Goal: Task Accomplishment & Management: Manage account settings

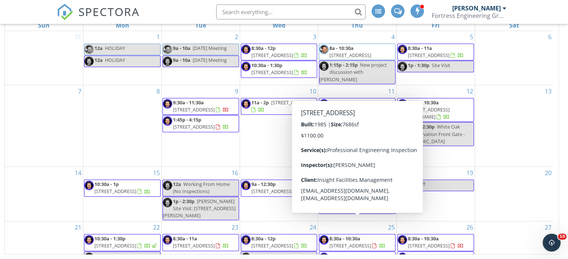
click at [560, 168] on div "New Calendar View [DATE] [DATE] list day week cal wk 4 wk month Sun Mon Tue Wed…" at bounding box center [283, 116] width 559 height 277
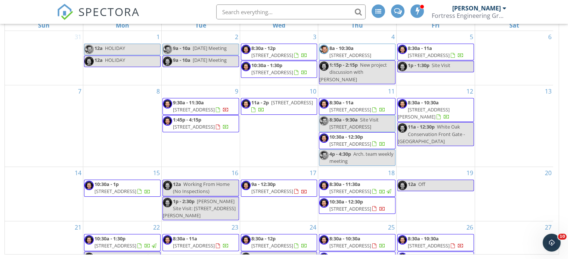
scroll to position [144, 0]
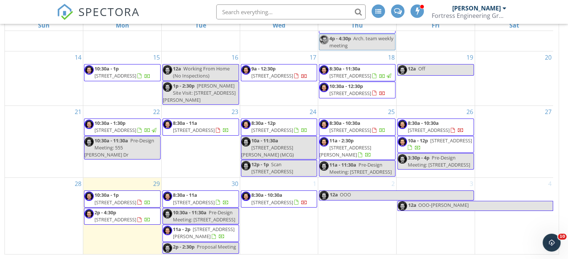
click at [123, 199] on span "4208 Oro Pl, Jacksonville 32207" at bounding box center [115, 202] width 42 height 7
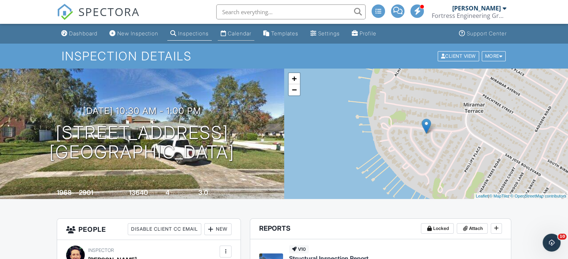
click at [251, 34] on div "Calendar" at bounding box center [240, 33] width 24 height 6
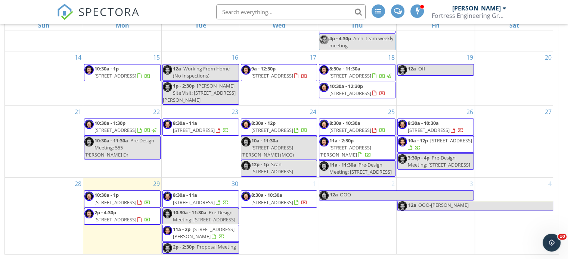
click at [142, 218] on div at bounding box center [139, 220] width 4 height 5
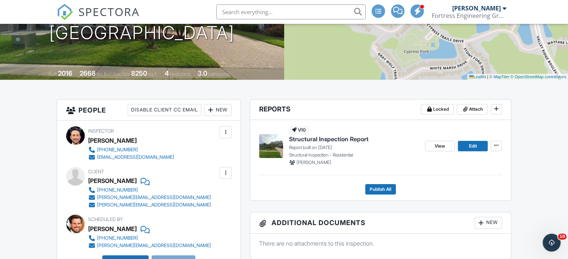
scroll to position [75, 0]
